Goal: Task Accomplishment & Management: Use online tool/utility

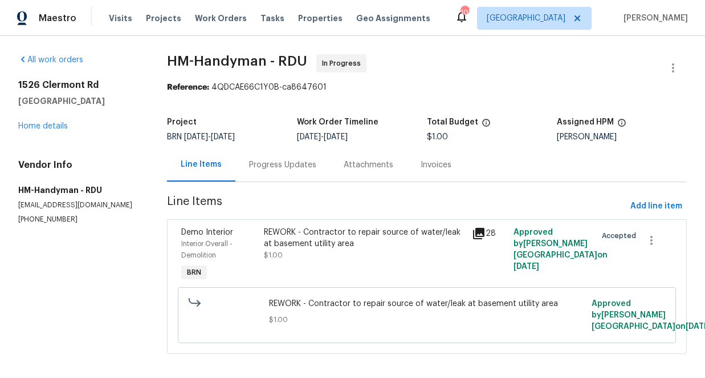
click at [307, 163] on div "Progress Updates" at bounding box center [282, 164] width 67 height 11
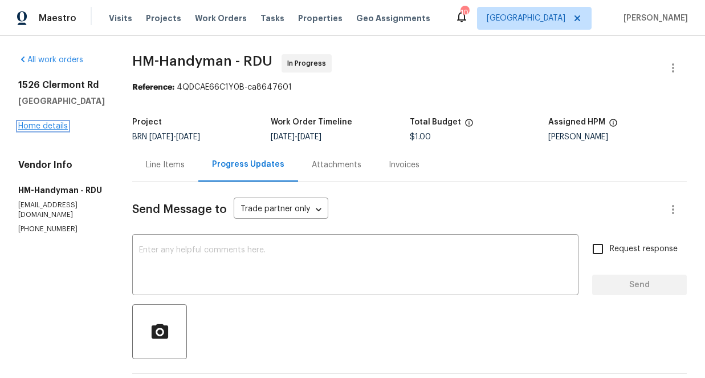
click at [44, 123] on link "Home details" at bounding box center [43, 126] width 50 height 8
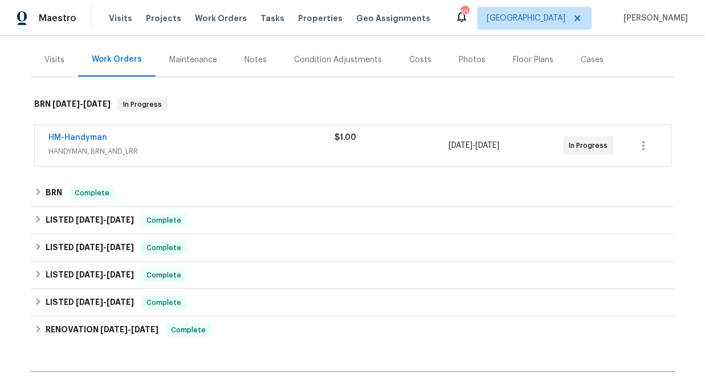
scroll to position [162, 0]
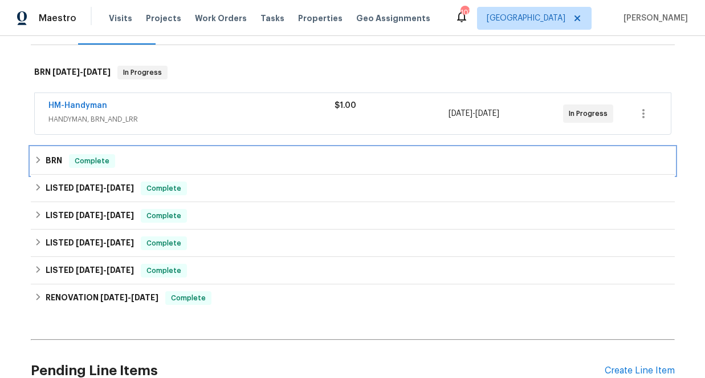
click at [37, 159] on icon at bounding box center [38, 160] width 8 height 8
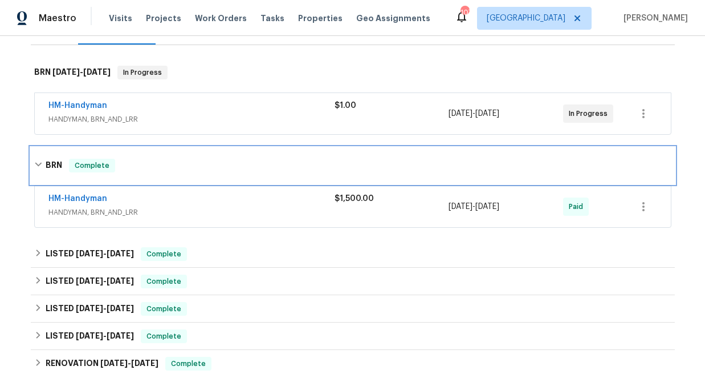
click at [38, 162] on icon at bounding box center [38, 164] width 8 height 8
